Goal: Task Accomplishment & Management: Manage account settings

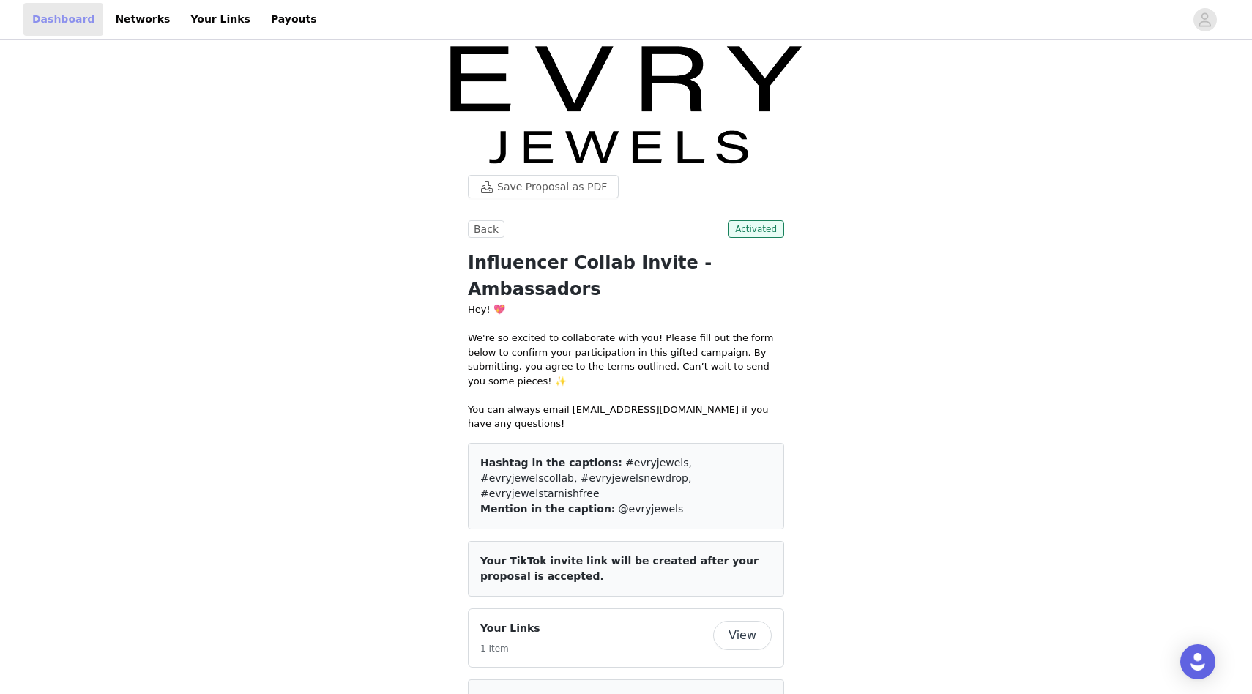
click at [59, 26] on link "Dashboard" at bounding box center [63, 19] width 80 height 33
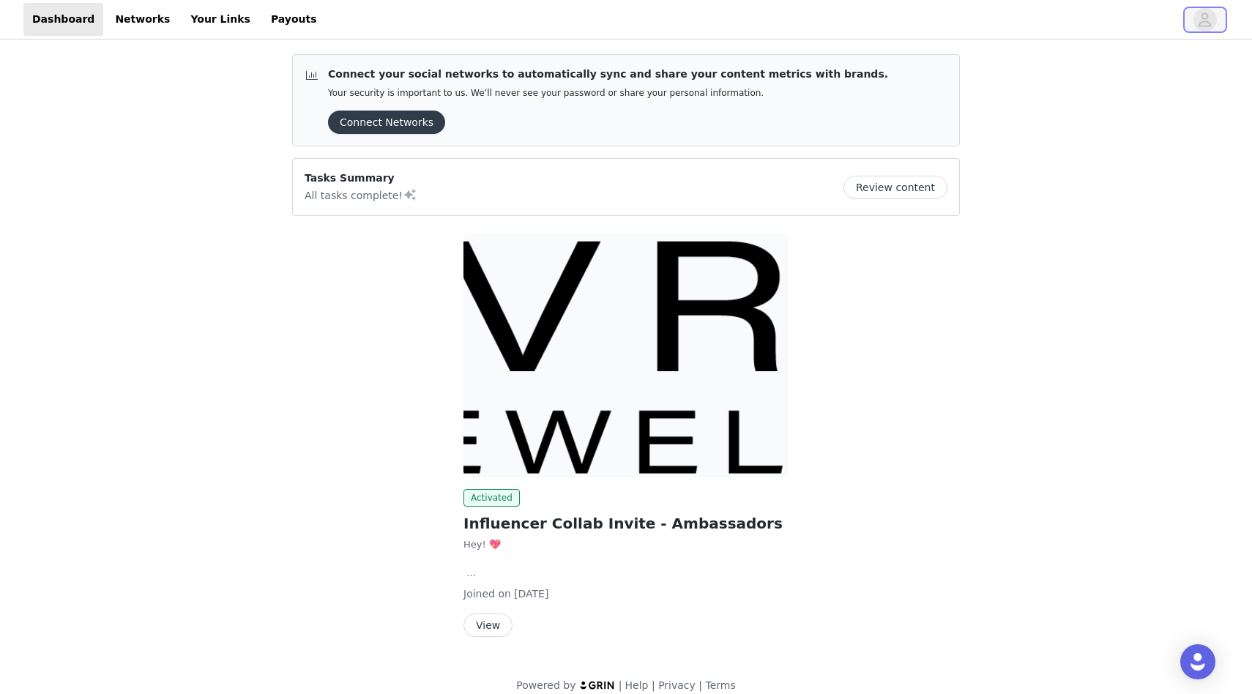
click at [1211, 22] on icon "avatar" at bounding box center [1205, 19] width 14 height 23
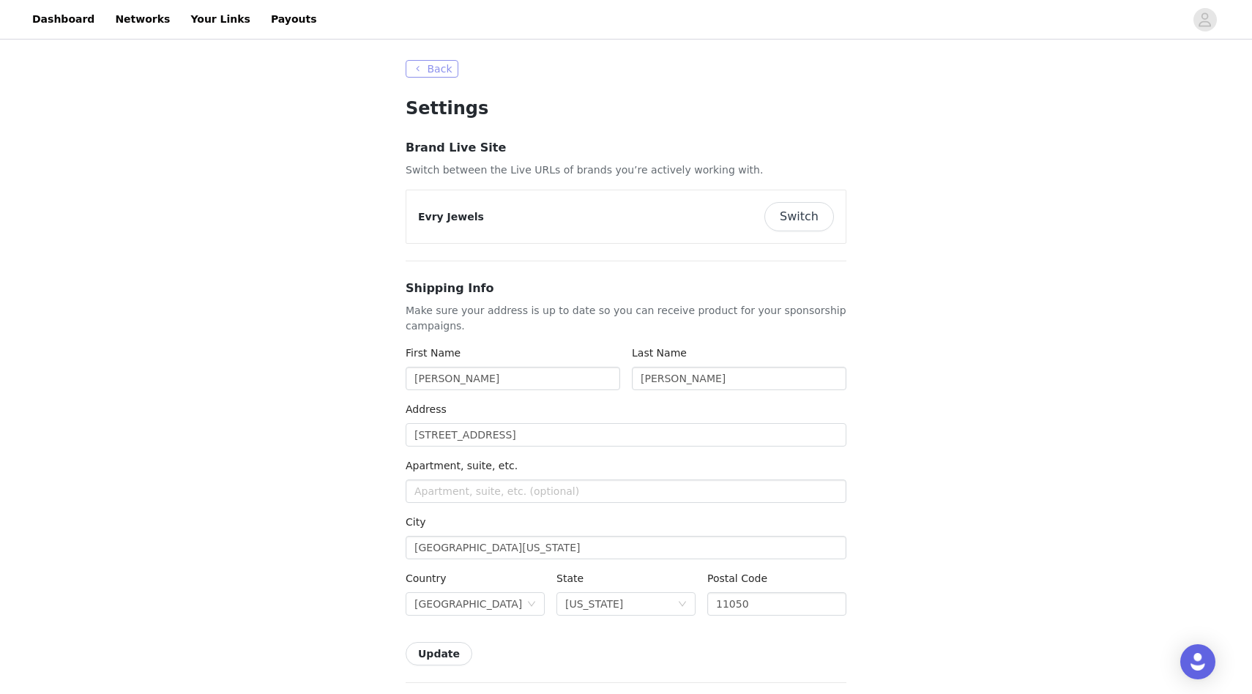
click at [446, 65] on button "Back" at bounding box center [432, 69] width 53 height 18
click at [792, 212] on button "Switch" at bounding box center [800, 216] width 70 height 29
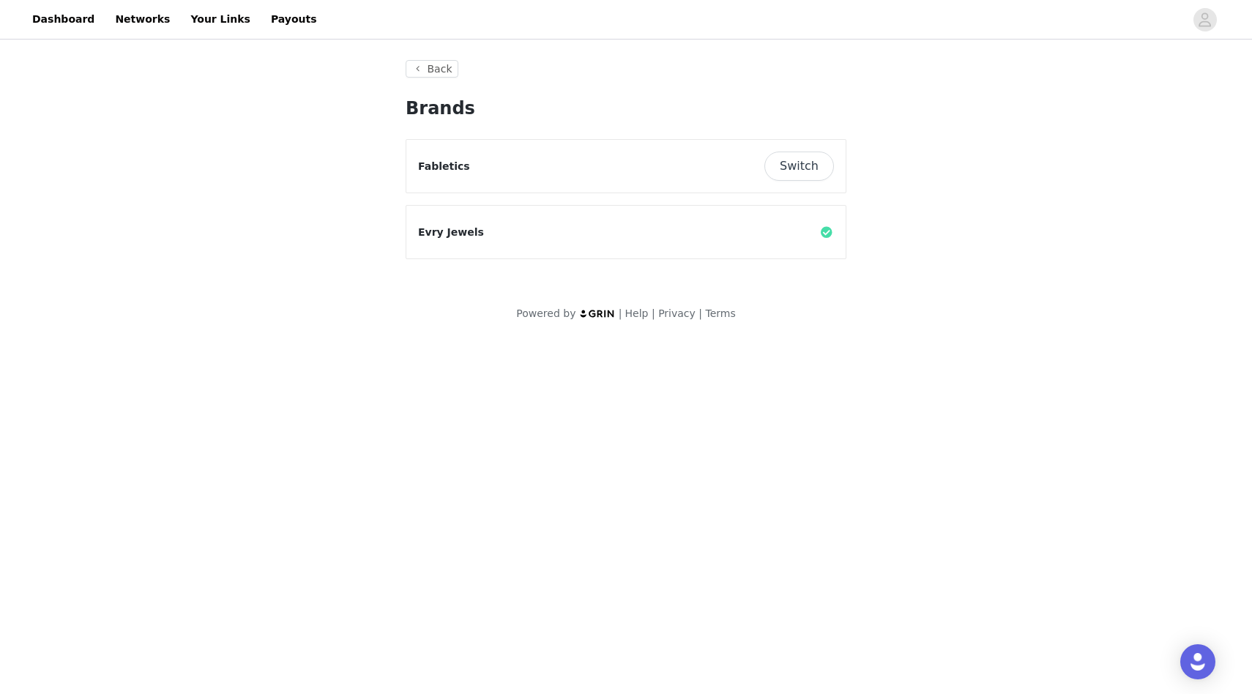
click at [550, 155] on div "Fabletics Switch" at bounding box center [626, 166] width 416 height 29
click at [806, 173] on button "Switch" at bounding box center [800, 166] width 70 height 29
click at [802, 168] on button "Switch" at bounding box center [800, 166] width 70 height 29
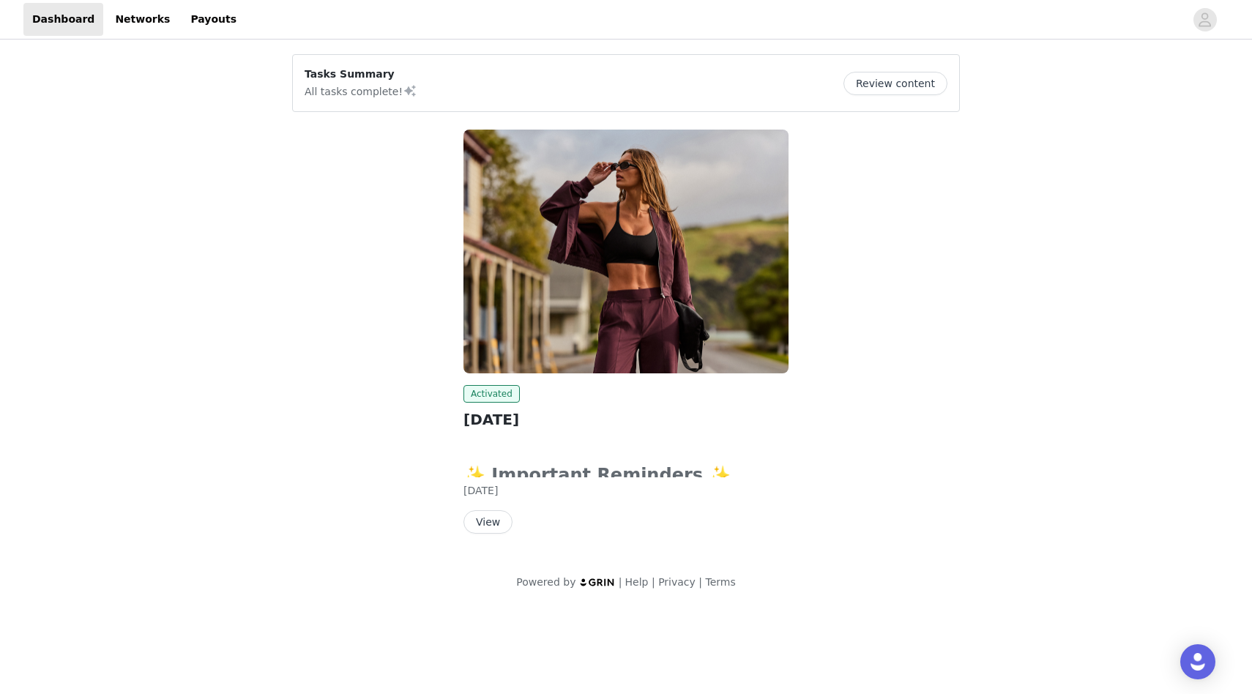
click at [492, 524] on button "View" at bounding box center [488, 521] width 49 height 23
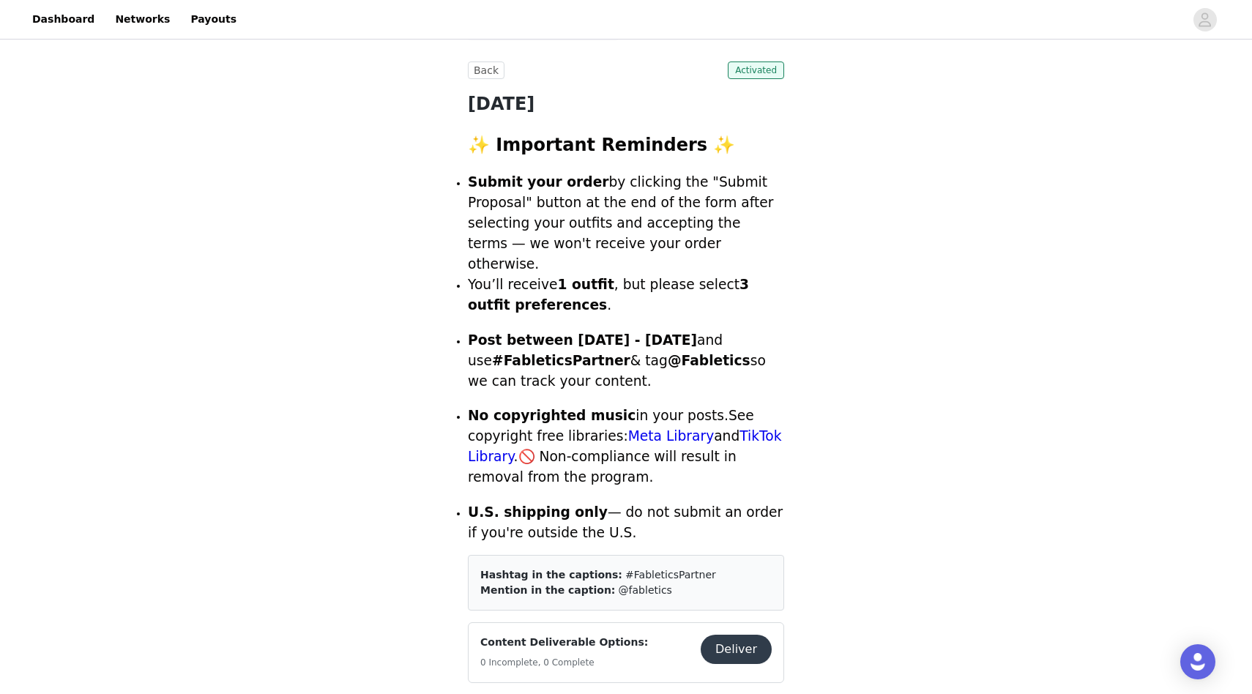
scroll to position [270, 0]
